Goal: Obtain resource: Download file/media

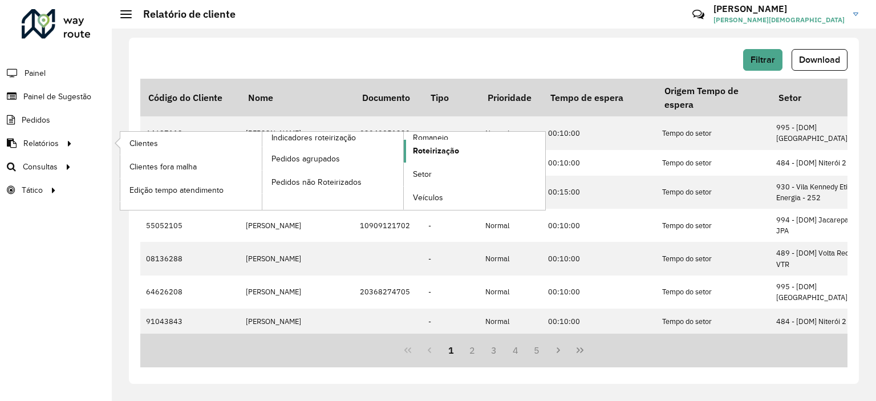
click at [438, 150] on span "Roteirização" at bounding box center [436, 151] width 46 height 12
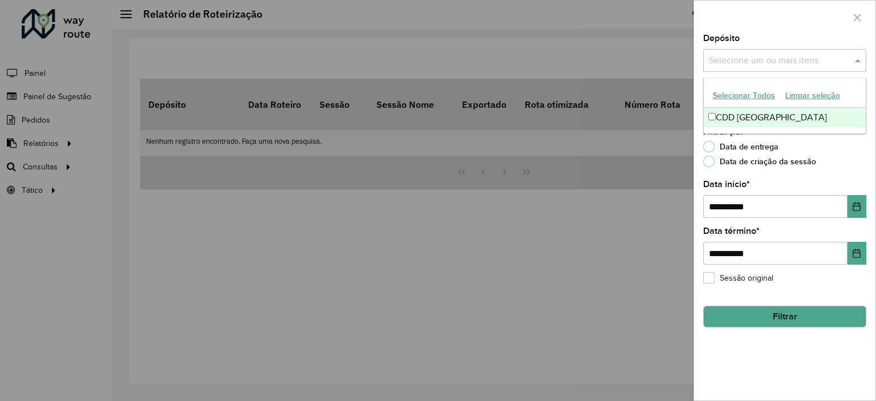
click at [775, 55] on input "text" at bounding box center [779, 61] width 146 height 14
click at [859, 208] on icon "Choose Date" at bounding box center [856, 206] width 9 height 9
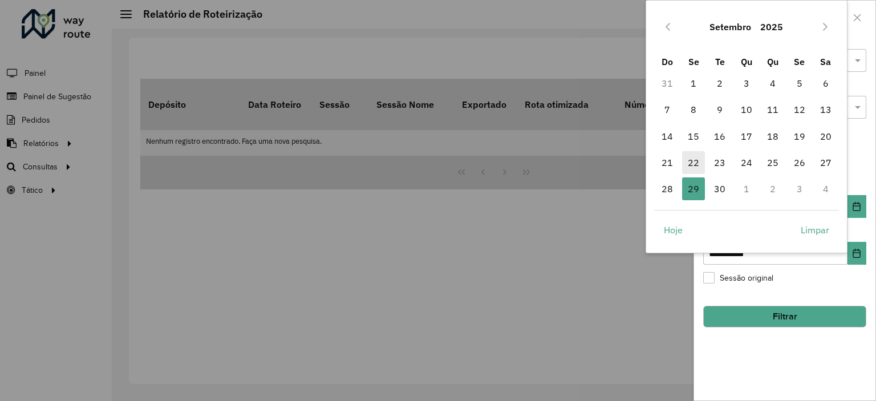
click at [691, 163] on span "22" at bounding box center [693, 162] width 23 height 23
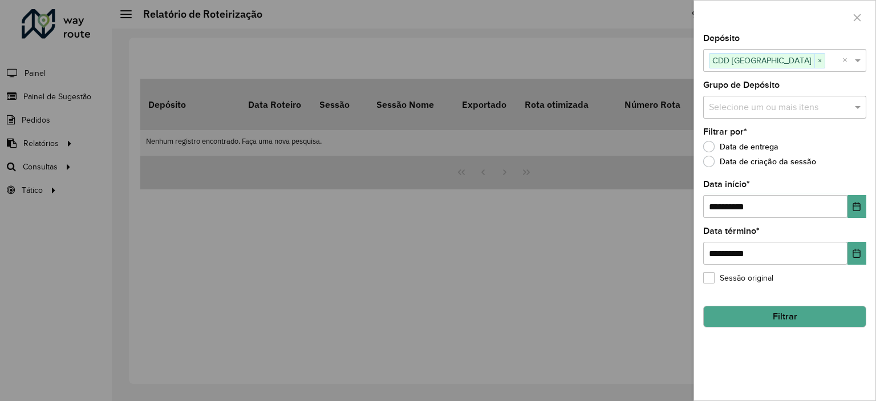
click at [760, 314] on button "Filtrar" at bounding box center [784, 317] width 163 height 22
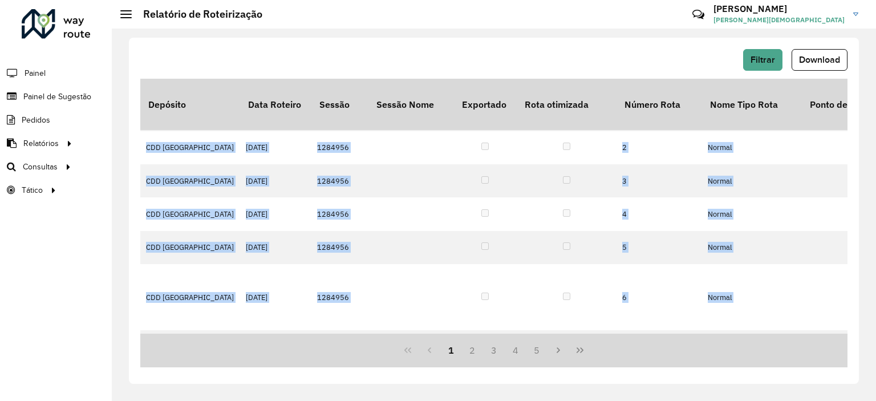
drag, startPoint x: 167, startPoint y: 330, endPoint x: 188, endPoint y: 323, distance: 22.2
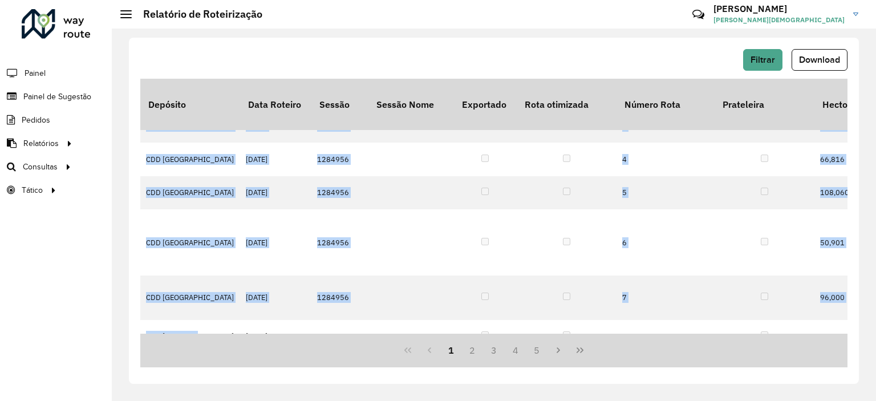
scroll to position [331, 3921]
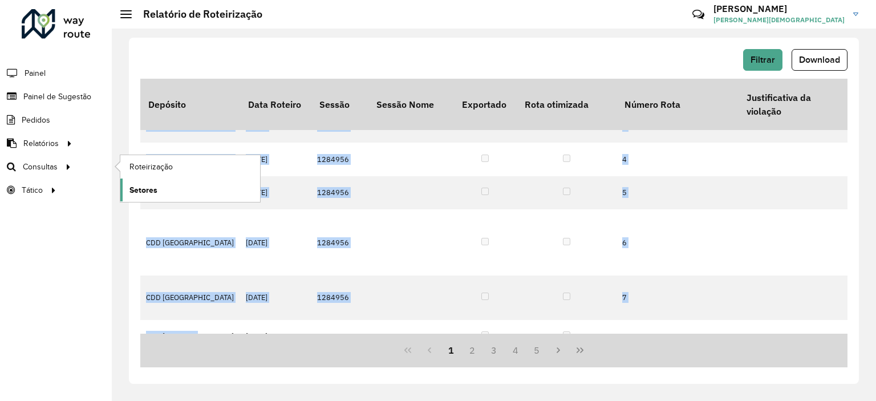
click at [139, 188] on span "Setores" at bounding box center [143, 190] width 28 height 12
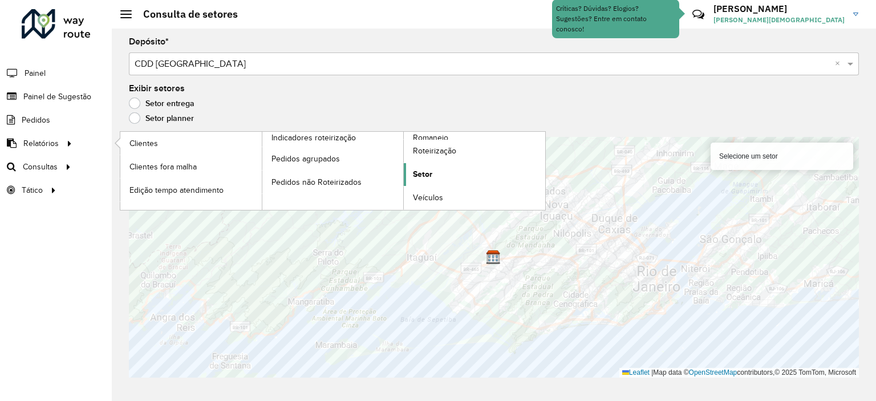
click at [425, 173] on span "Setor" at bounding box center [422, 174] width 19 height 12
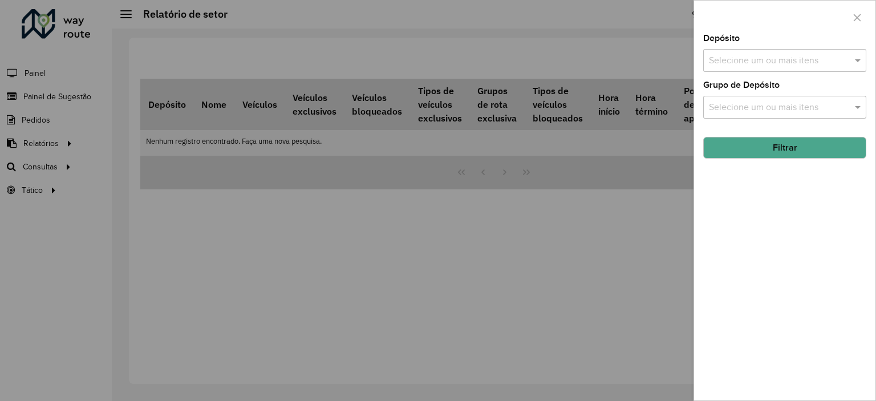
click at [748, 60] on input "text" at bounding box center [779, 61] width 146 height 14
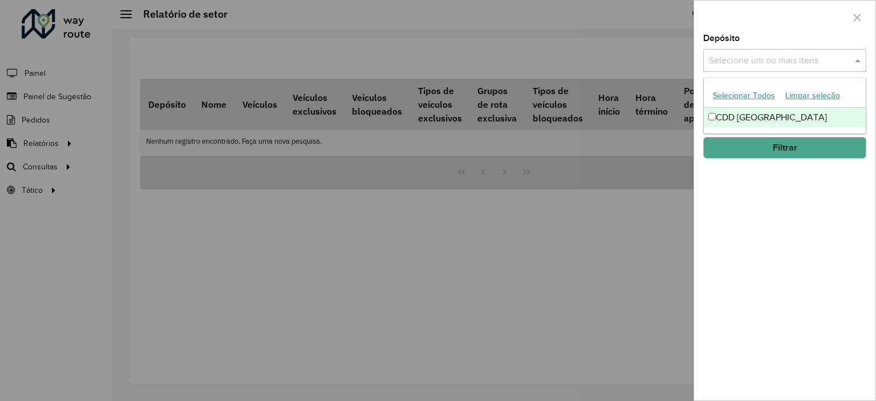
click at [734, 113] on div "CDD [GEOGRAPHIC_DATA]" at bounding box center [785, 117] width 162 height 19
click at [766, 143] on button "Filtrar" at bounding box center [784, 148] width 163 height 22
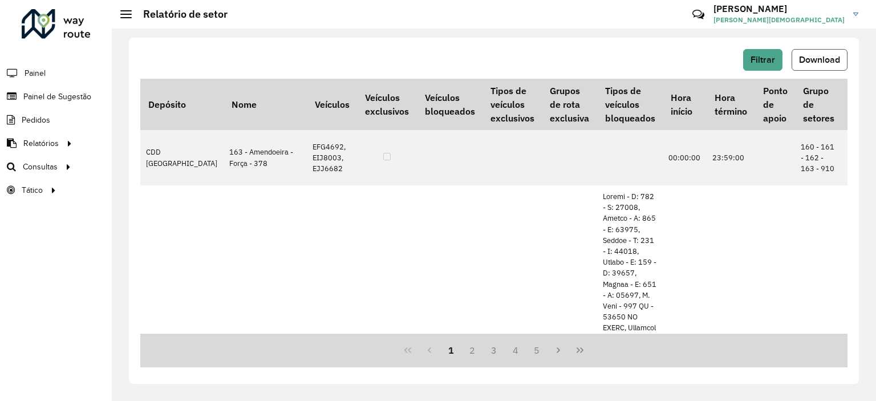
click at [817, 57] on span "Download" at bounding box center [819, 60] width 41 height 10
